Goal: Task Accomplishment & Management: Manage account settings

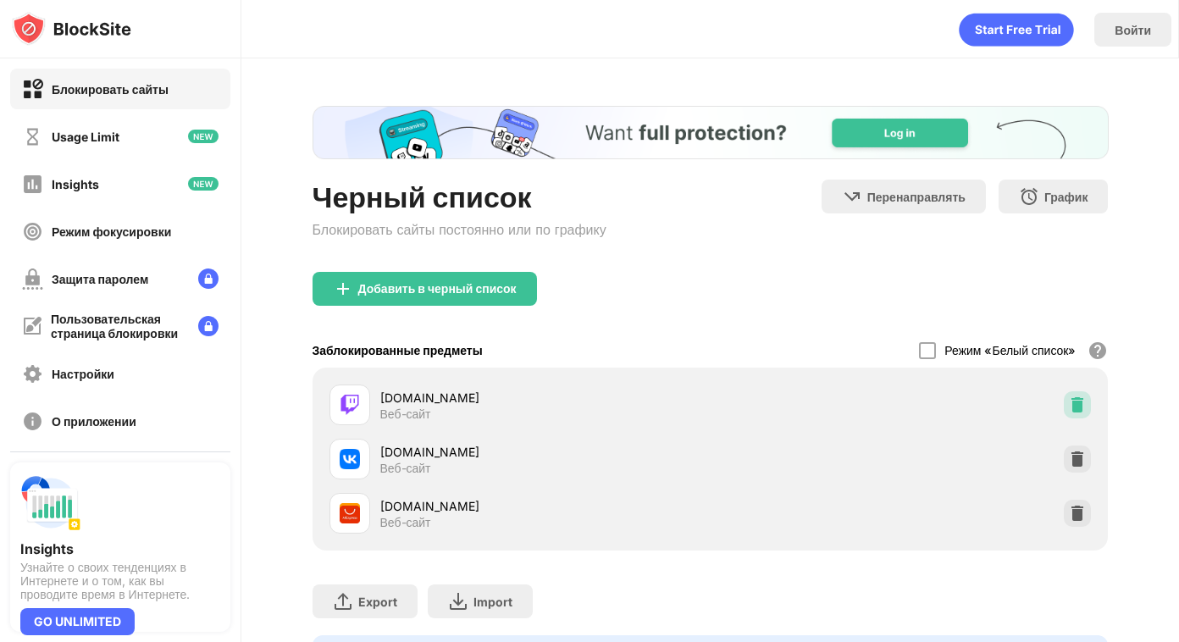
click at [1075, 408] on img at bounding box center [1077, 404] width 17 height 17
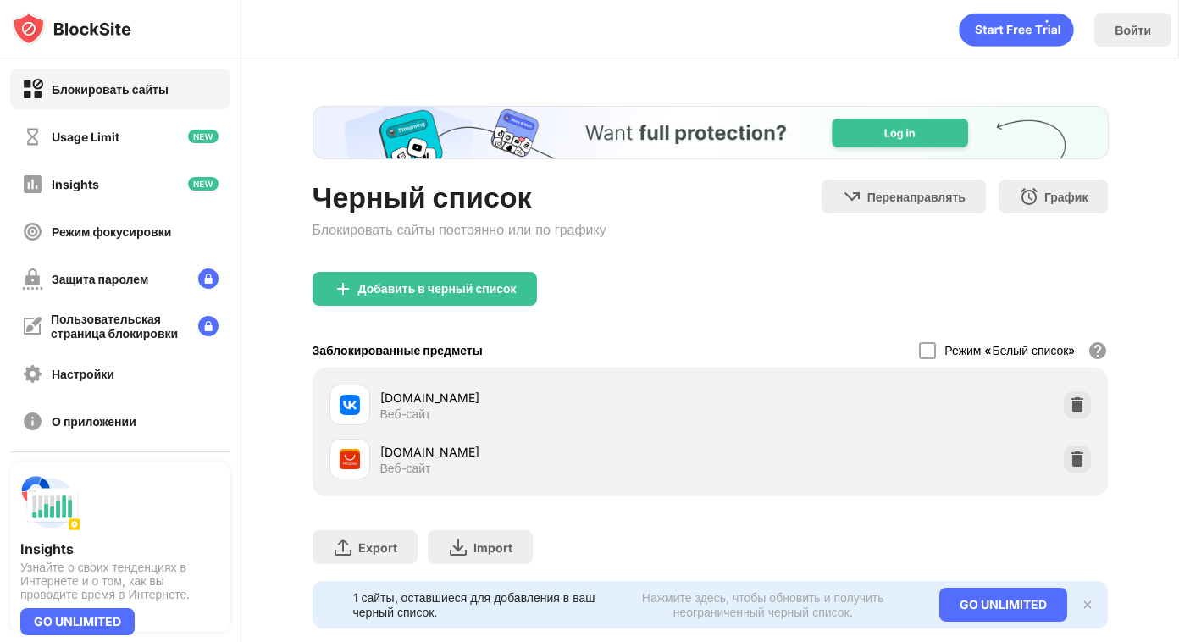
scroll to position [33, 0]
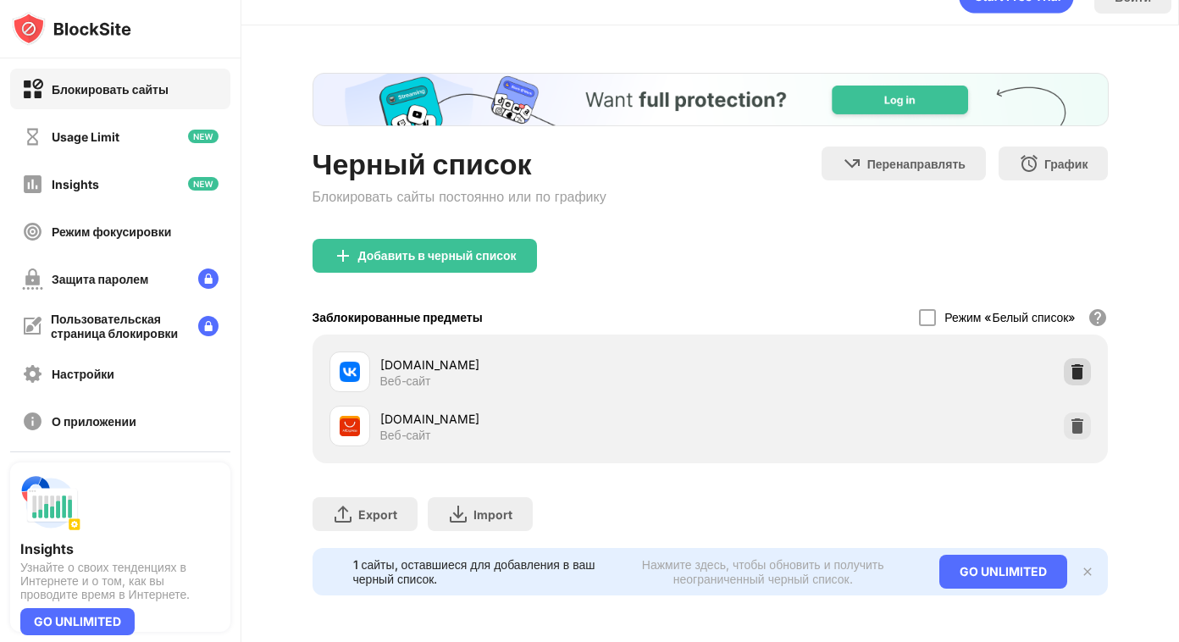
click at [1081, 368] on img at bounding box center [1077, 371] width 17 height 17
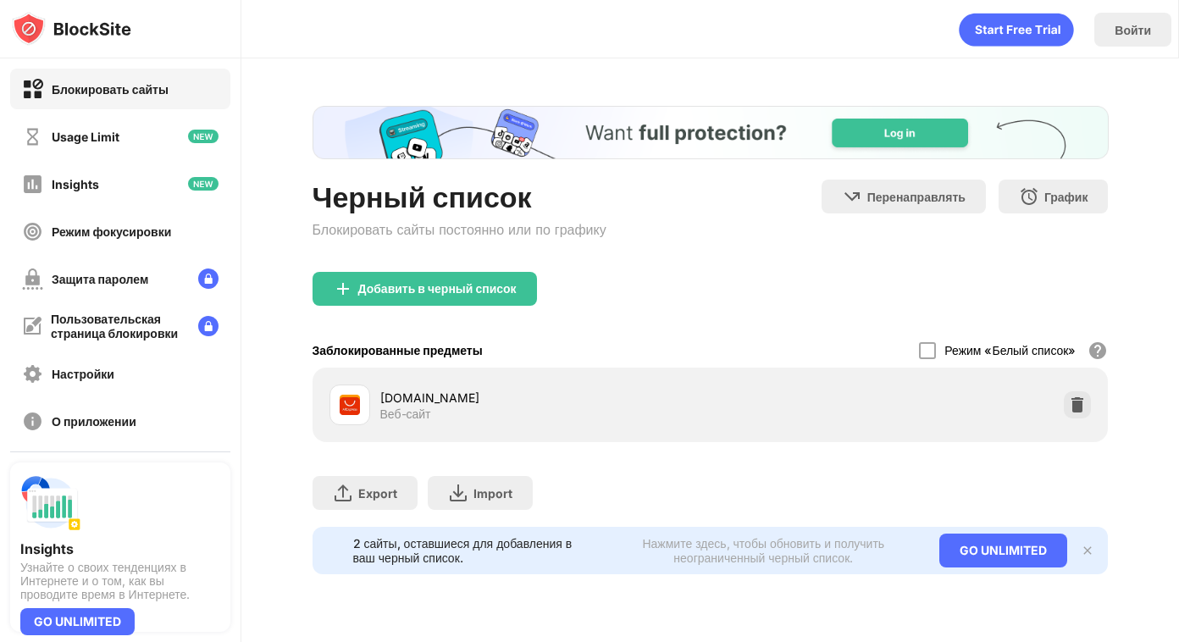
scroll to position [0, 0]
